Goal: Find specific page/section: Find specific page/section

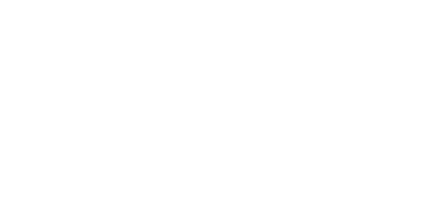
select select "Song"
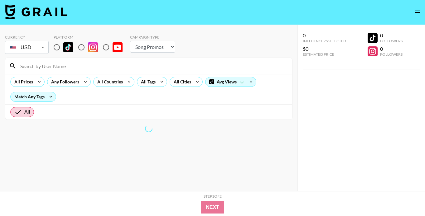
click at [57, 49] on input "radio" at bounding box center [56, 47] width 13 height 13
radio input "true"
click at [111, 81] on div "All Countries" at bounding box center [108, 81] width 31 height 9
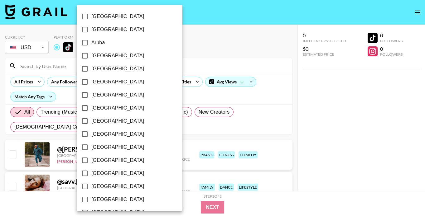
scroll to position [510, 0]
click at [94, 189] on span "[GEOGRAPHIC_DATA]" at bounding box center [117, 186] width 53 height 7
click at [91, 189] on input "[GEOGRAPHIC_DATA]" at bounding box center [84, 186] width 13 height 13
checkbox input "true"
click at [214, 49] on div at bounding box center [212, 108] width 425 height 216
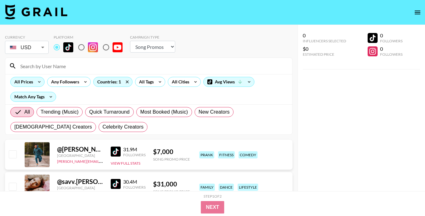
click at [23, 84] on div "All Prices" at bounding box center [23, 81] width 24 height 9
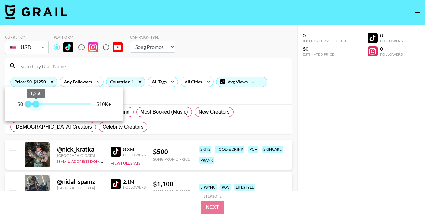
type input "1000"
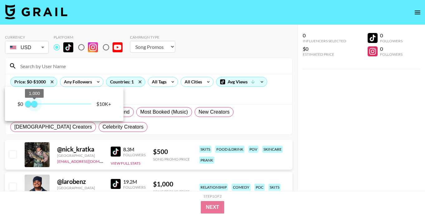
drag, startPoint x: 89, startPoint y: 103, endPoint x: 35, endPoint y: 102, distance: 53.9
click at [35, 102] on span "1,000" at bounding box center [34, 104] width 6 height 6
click at [142, 92] on div at bounding box center [212, 108] width 425 height 216
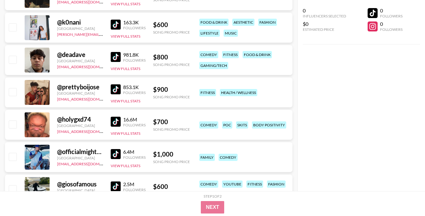
scroll to position [451, 0]
click at [117, 88] on img at bounding box center [116, 89] width 10 height 10
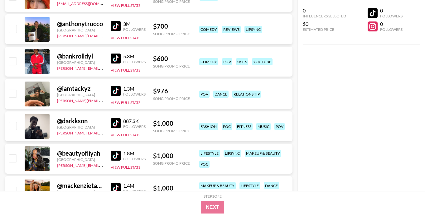
scroll to position [799, 0]
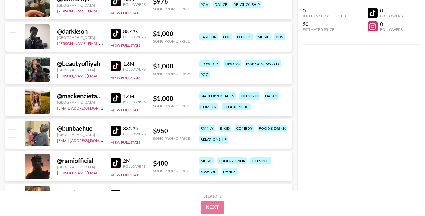
click at [116, 99] on img at bounding box center [116, 98] width 10 height 10
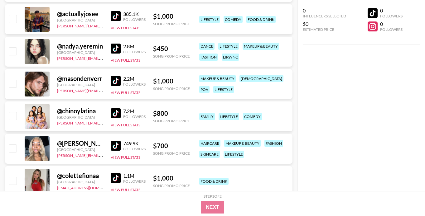
scroll to position [1105, 0]
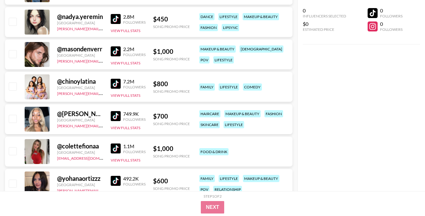
click at [118, 149] on img at bounding box center [116, 149] width 10 height 10
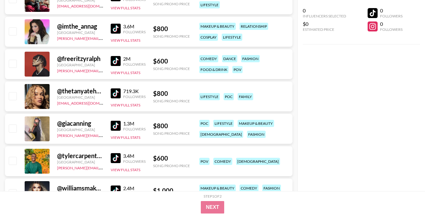
scroll to position [1460, 0]
